Goal: Task Accomplishment & Management: Use online tool/utility

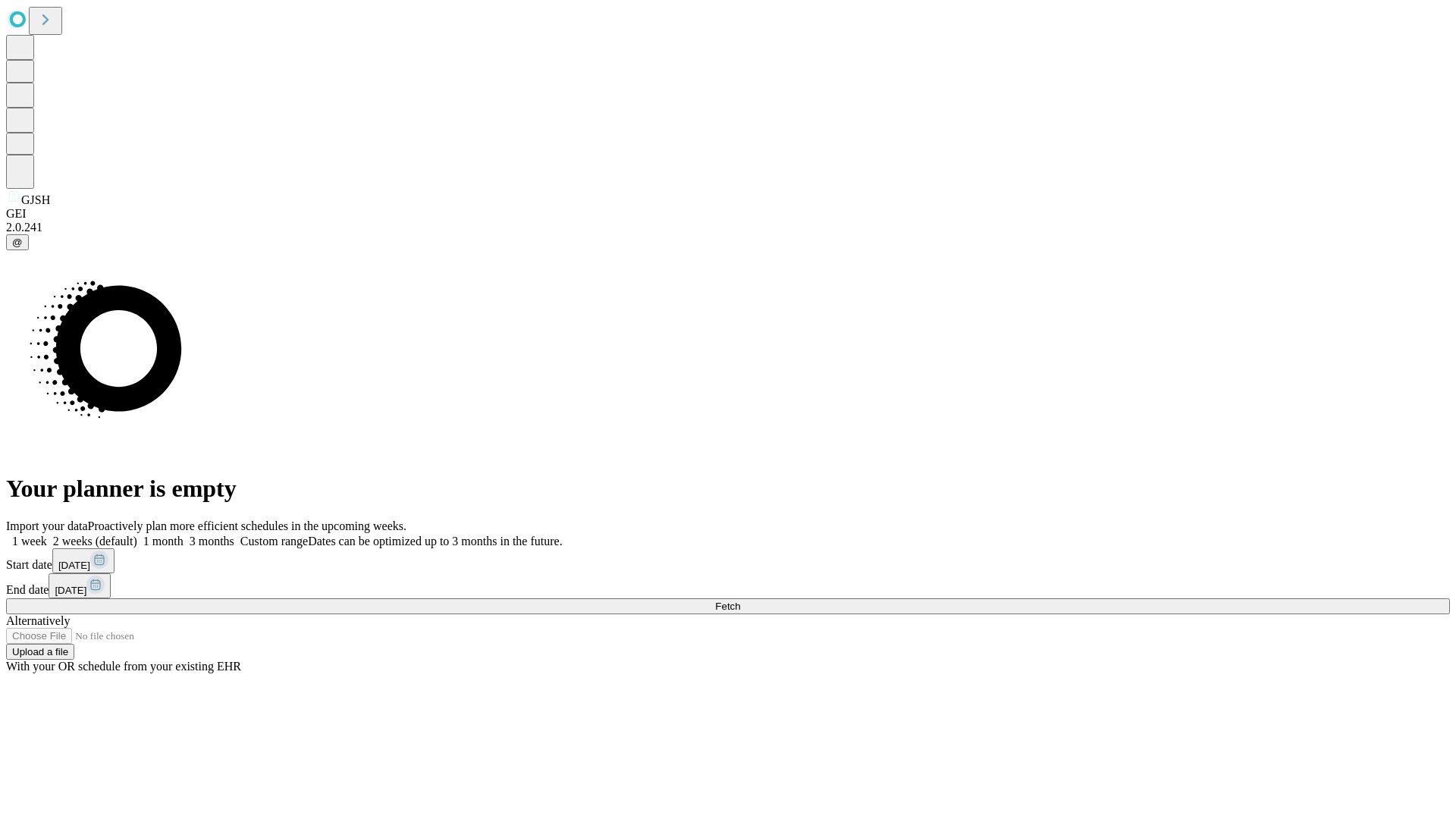
click at [740, 601] on span "Fetch" at bounding box center [728, 606] width 25 height 12
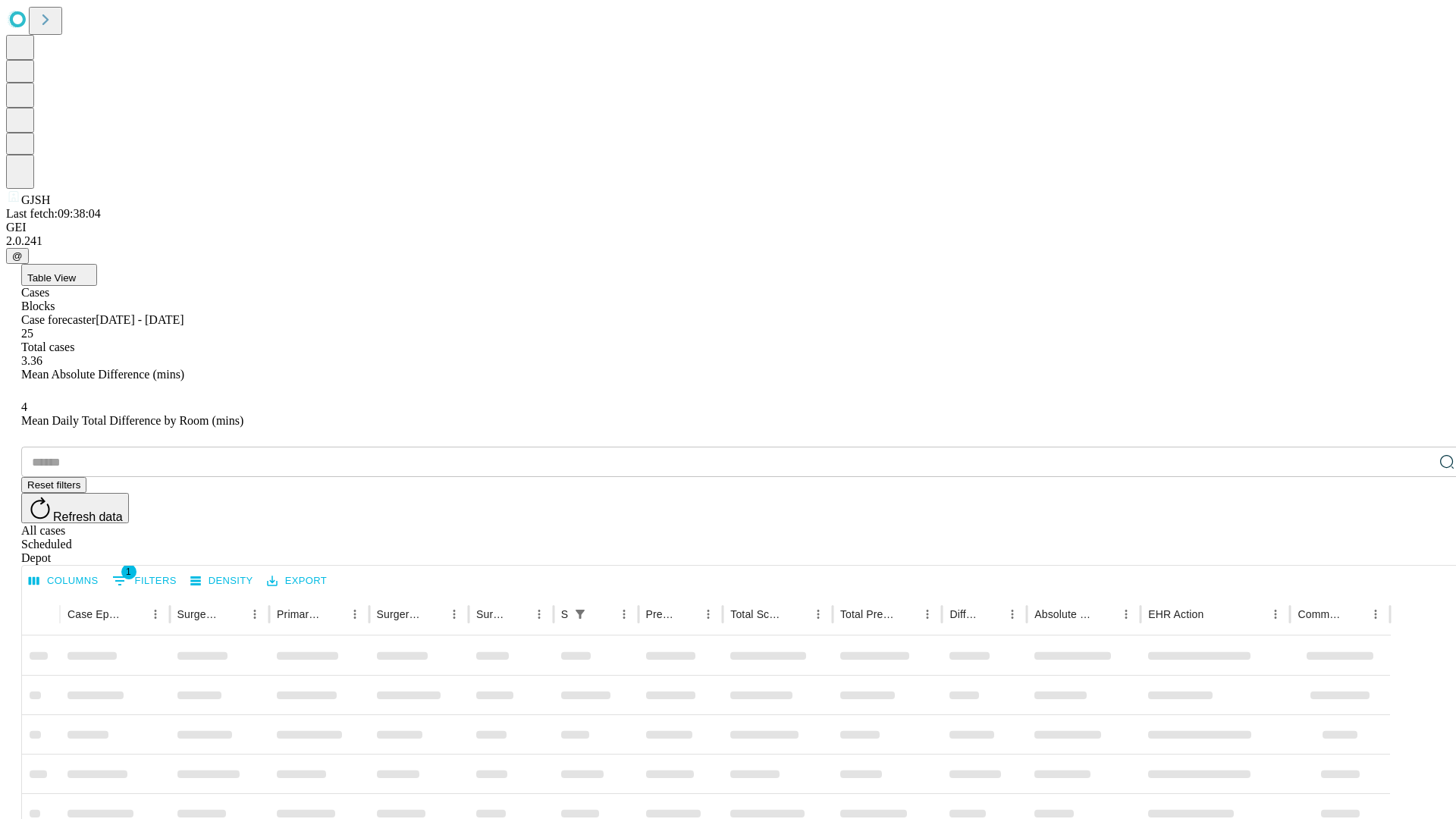
click at [1416, 551] on div "Depot" at bounding box center [743, 558] width 1443 height 13
